Goal: Register for event/course

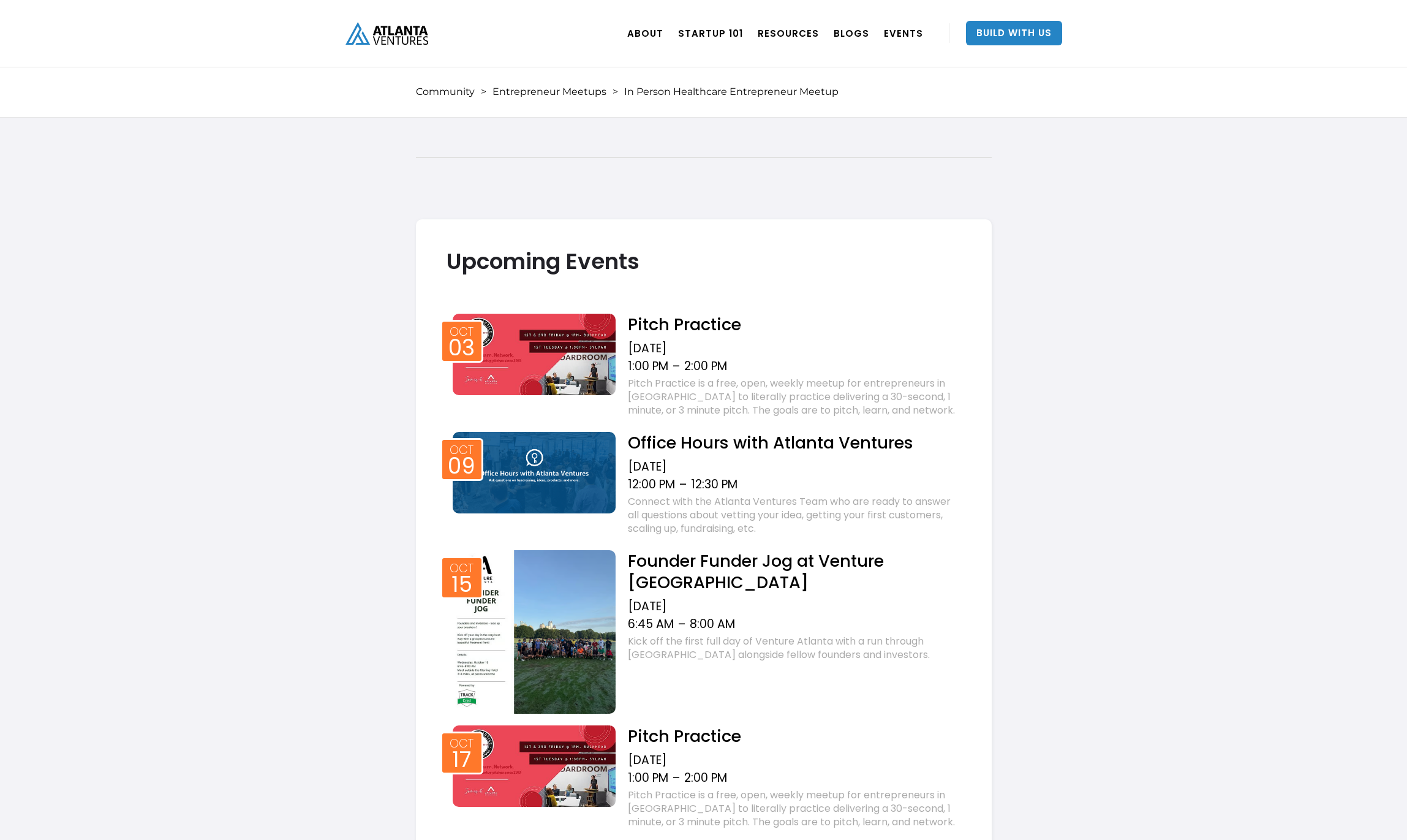
scroll to position [967, 0]
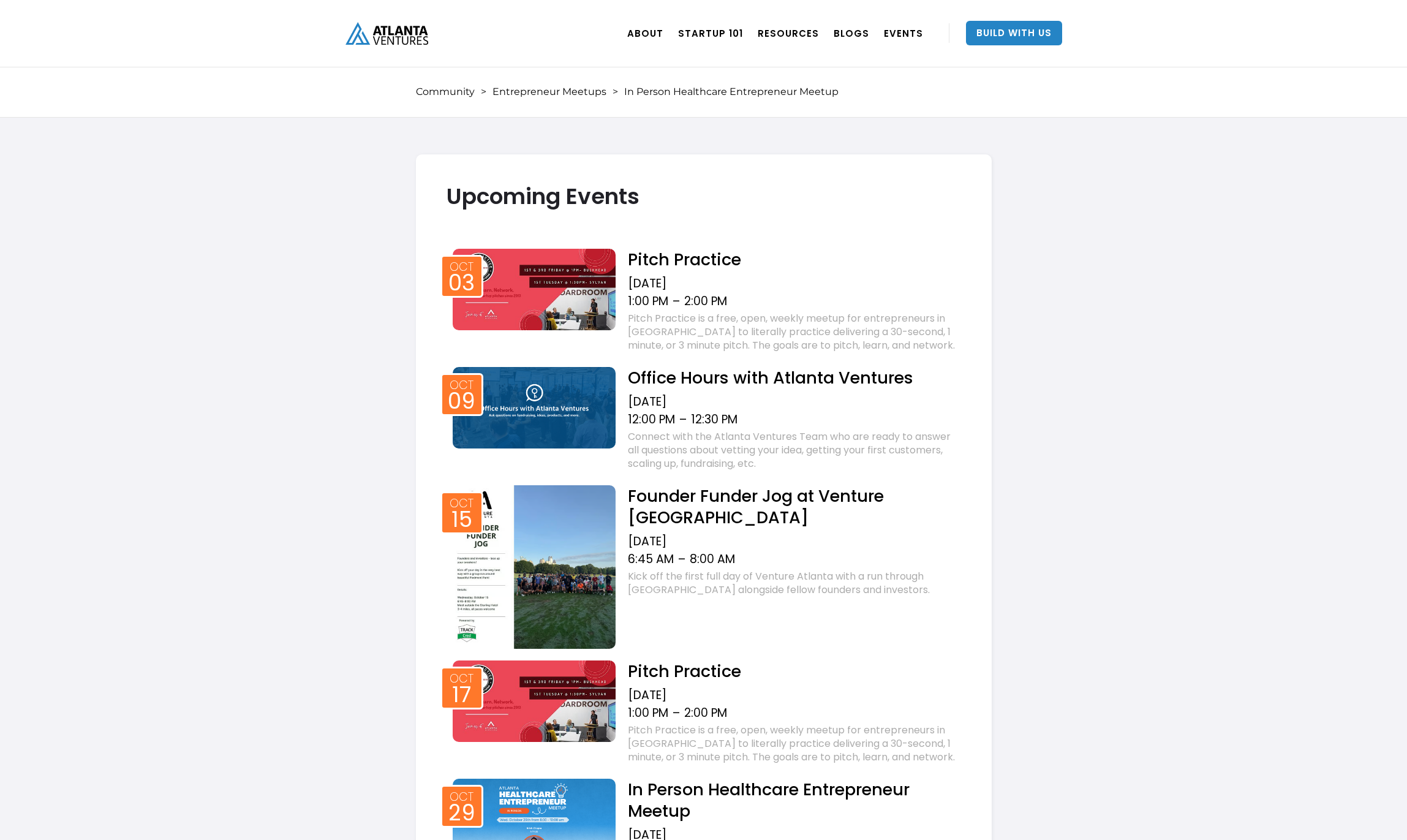
click at [684, 500] on h2 "Founder Funder Jog at Venture [GEOGRAPHIC_DATA]" at bounding box center [794, 507] width 333 height 43
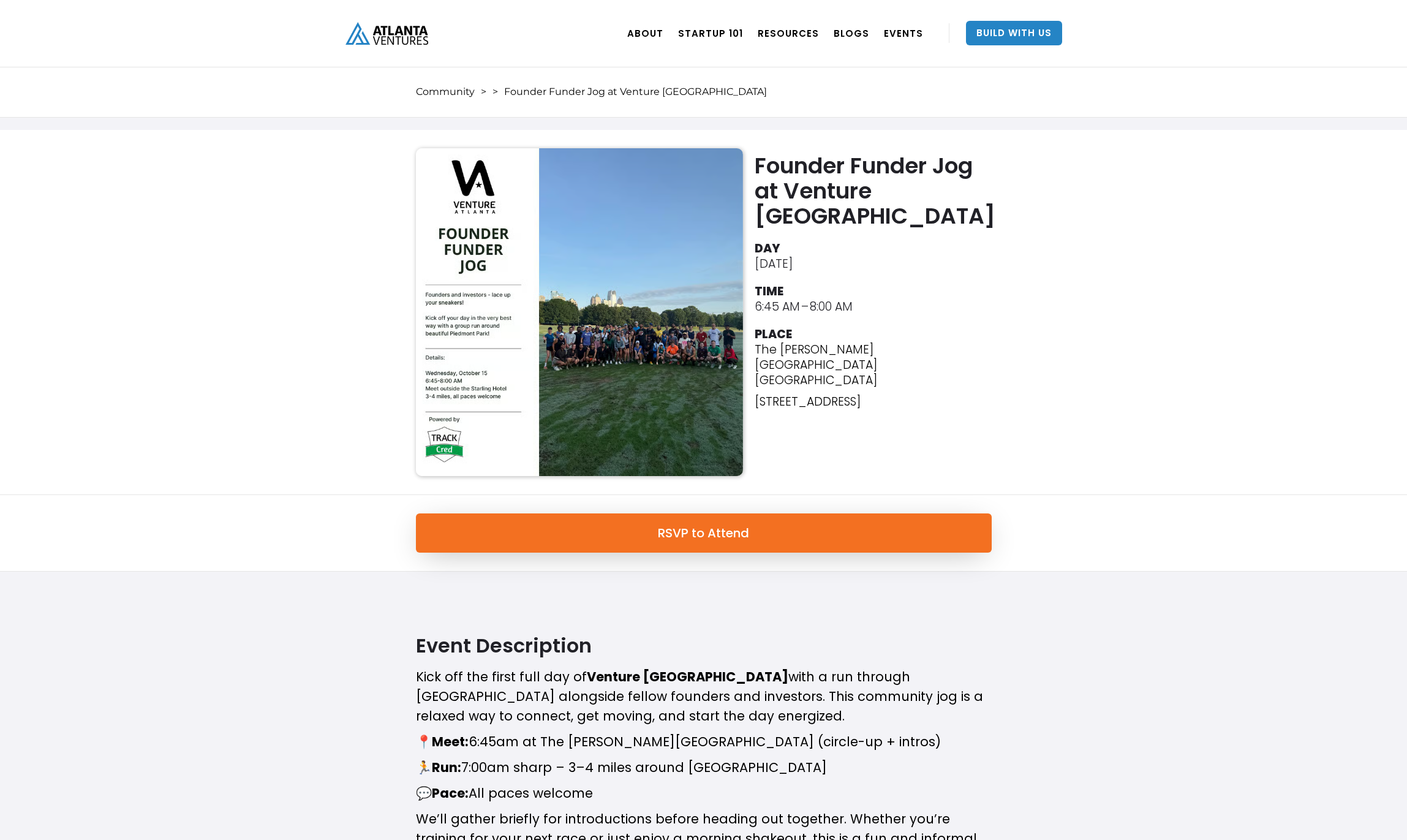
click at [238, 328] on div "Founder Funder Jog at Venture Atlanta DAY [DATE] TIME 6:45 AM – 8:00 AM PLACE T…" at bounding box center [704, 312] width 1407 height 365
drag, startPoint x: 756, startPoint y: 326, endPoint x: 933, endPoint y: 342, distance: 177.7
click at [933, 342] on div "The [PERSON_NAME] [GEOGRAPHIC_DATA] [GEOGRAPHIC_DATA] [STREET_ADDRESS] ‍" at bounding box center [876, 389] width 243 height 95
click at [869, 393] on p "[STREET_ADDRESS]" at bounding box center [876, 401] width 243 height 16
click at [847, 438] on div "Founder Funder Jog at Venture Atlanta DAY [DATE] TIME 6:45 AM – 8:00 AM PLACE T…" at bounding box center [704, 312] width 588 height 328
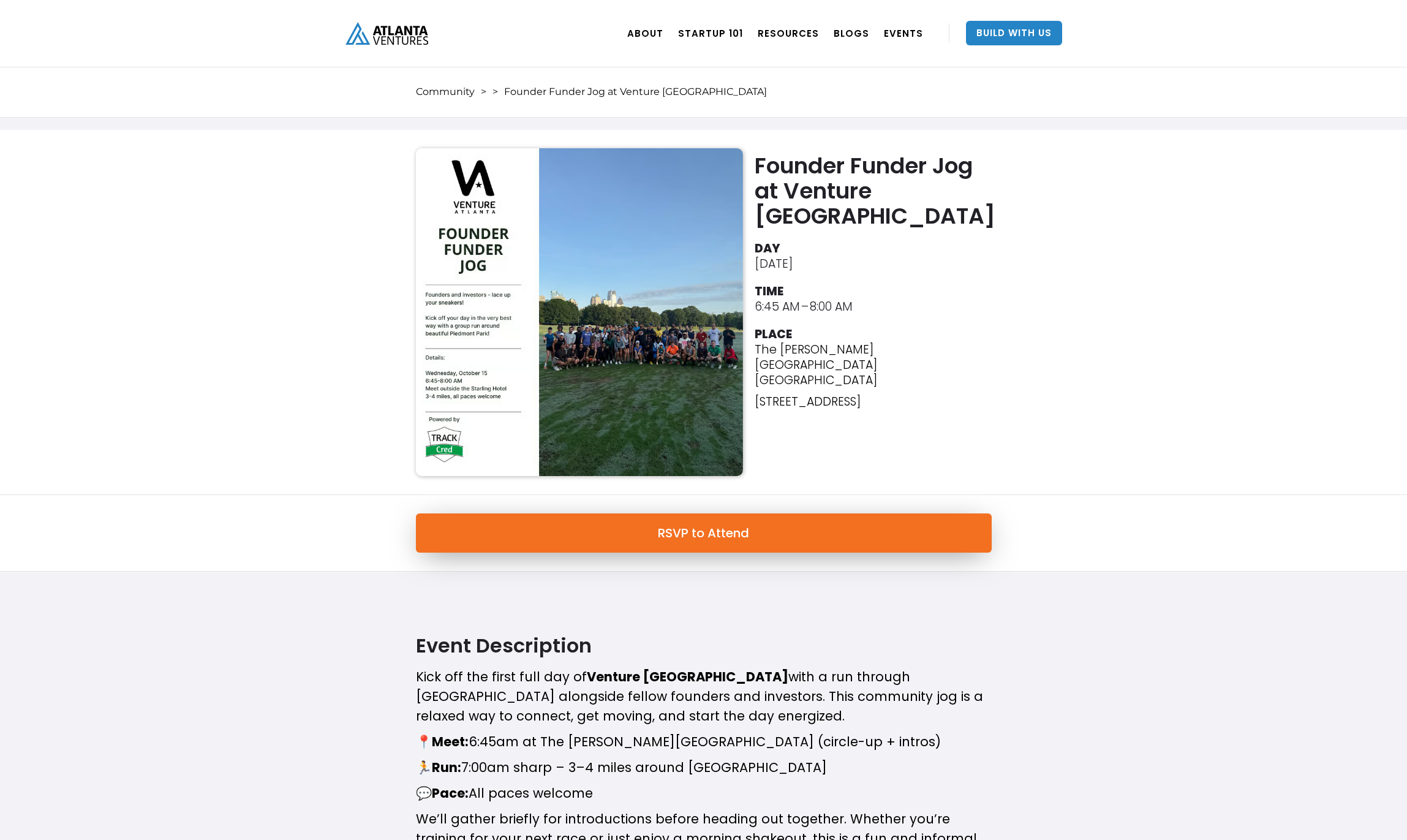
click at [681, 537] on link "RSVP to Attend" at bounding box center [704, 533] width 576 height 39
